Goal: Information Seeking & Learning: Compare options

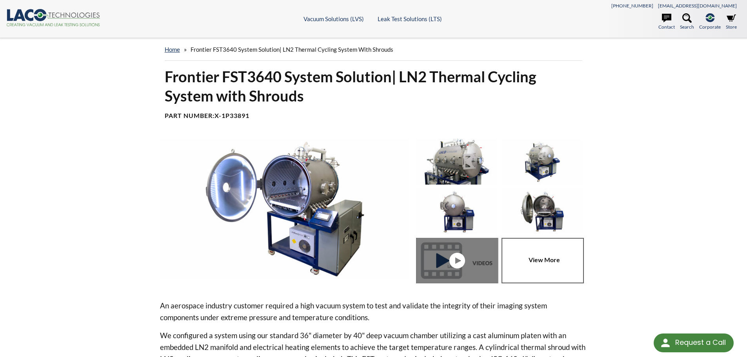
select select "Language Translate Widget"
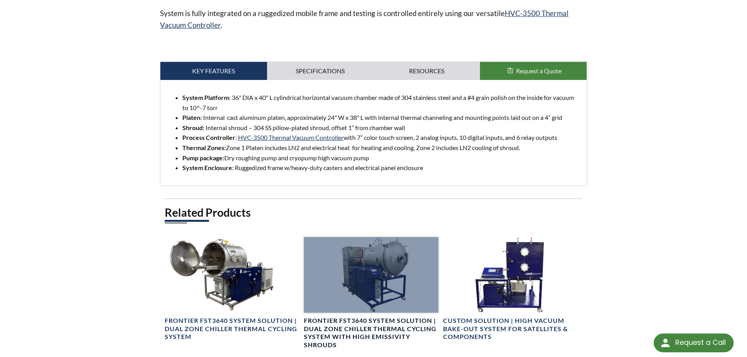
scroll to position [471, 0]
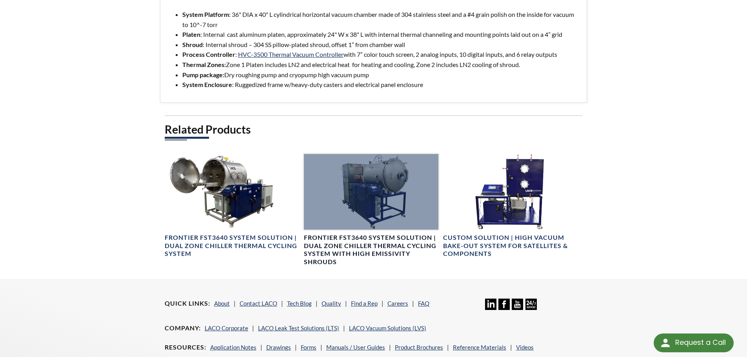
click at [396, 223] on div at bounding box center [371, 192] width 134 height 76
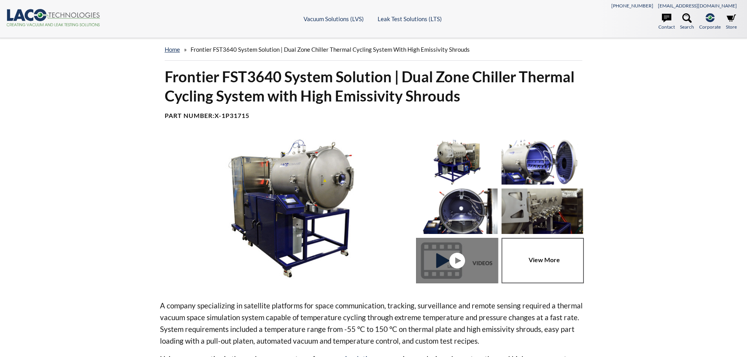
select select "Language Translate Widget"
